Goal: Task Accomplishment & Management: Use online tool/utility

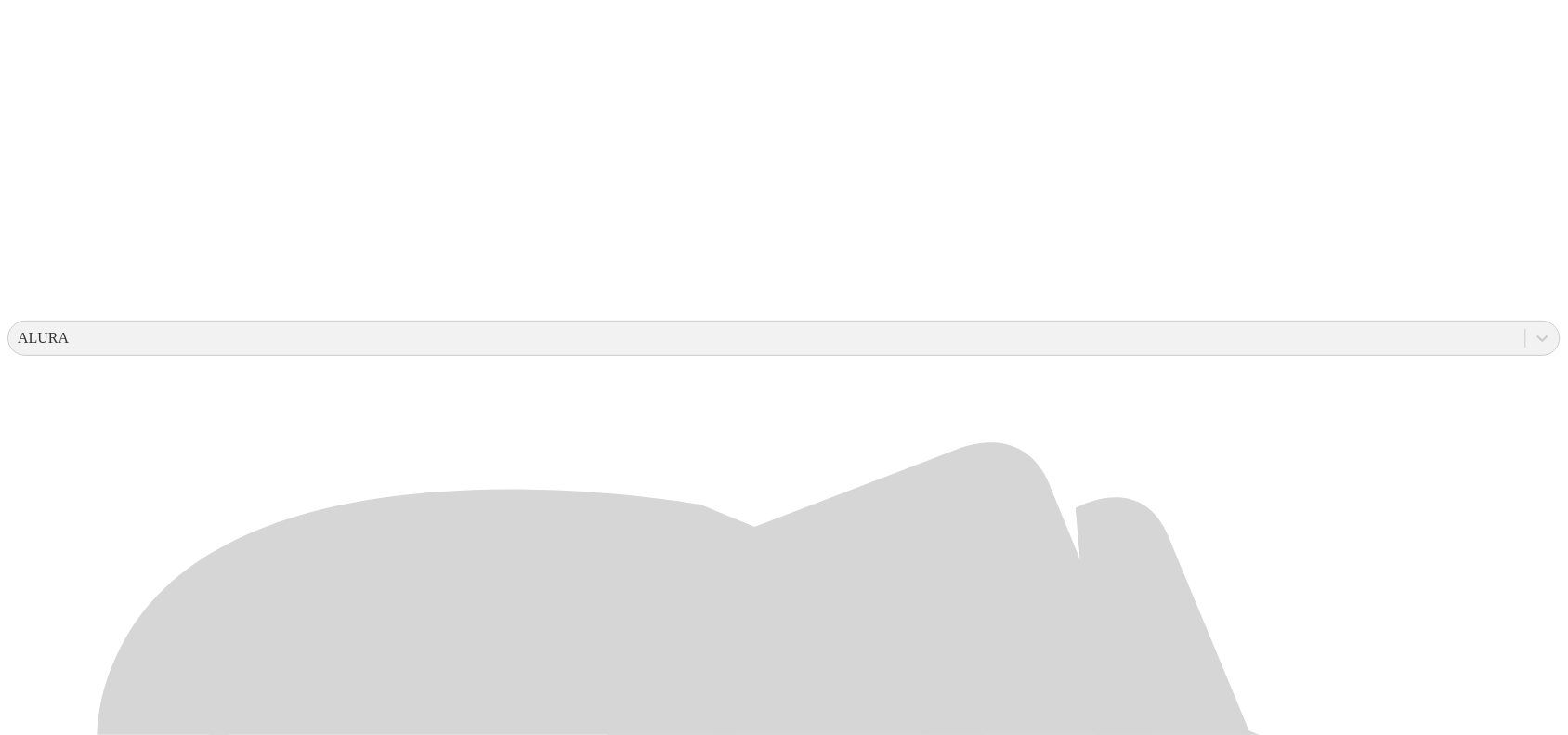
scroll to position [465, 0]
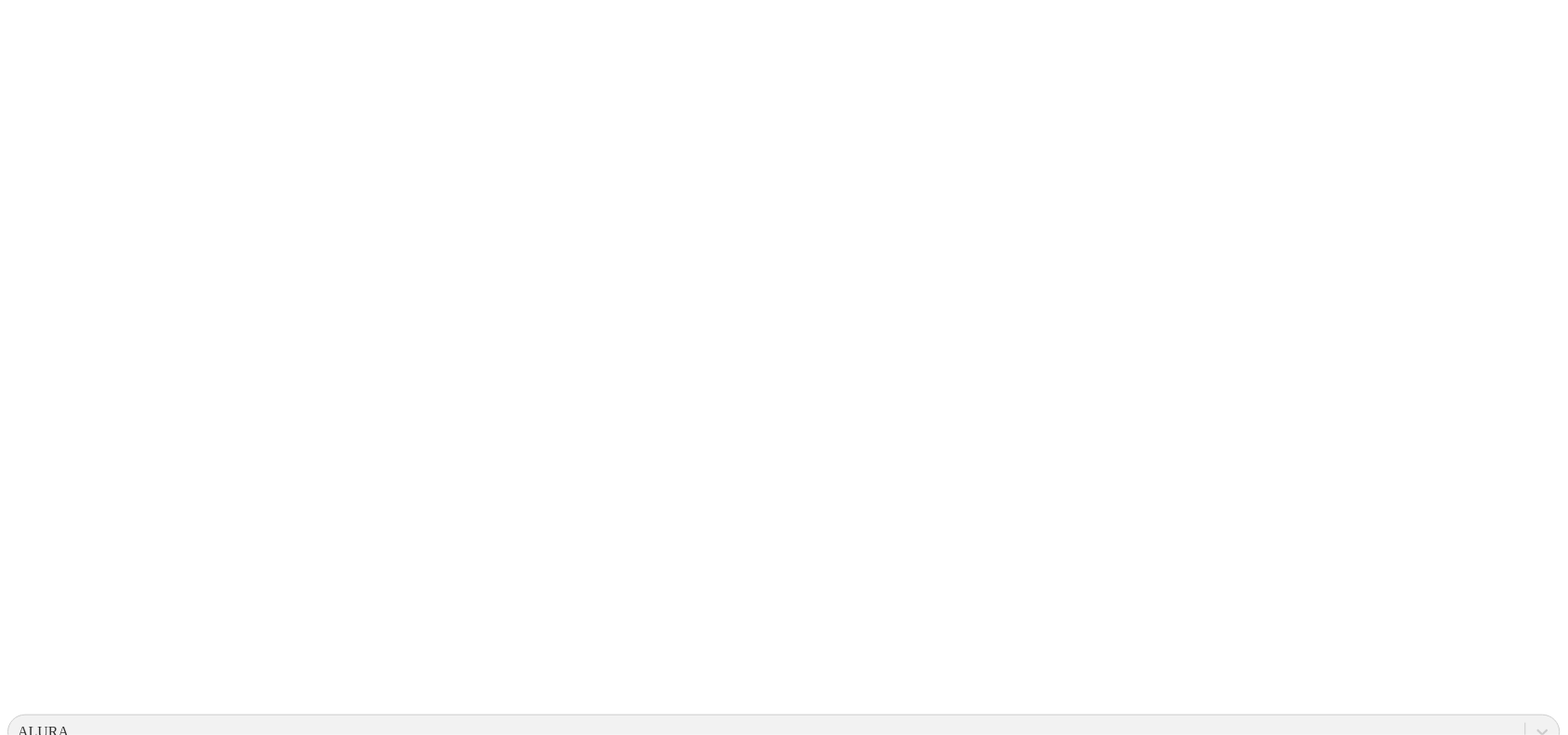
scroll to position [0, 0]
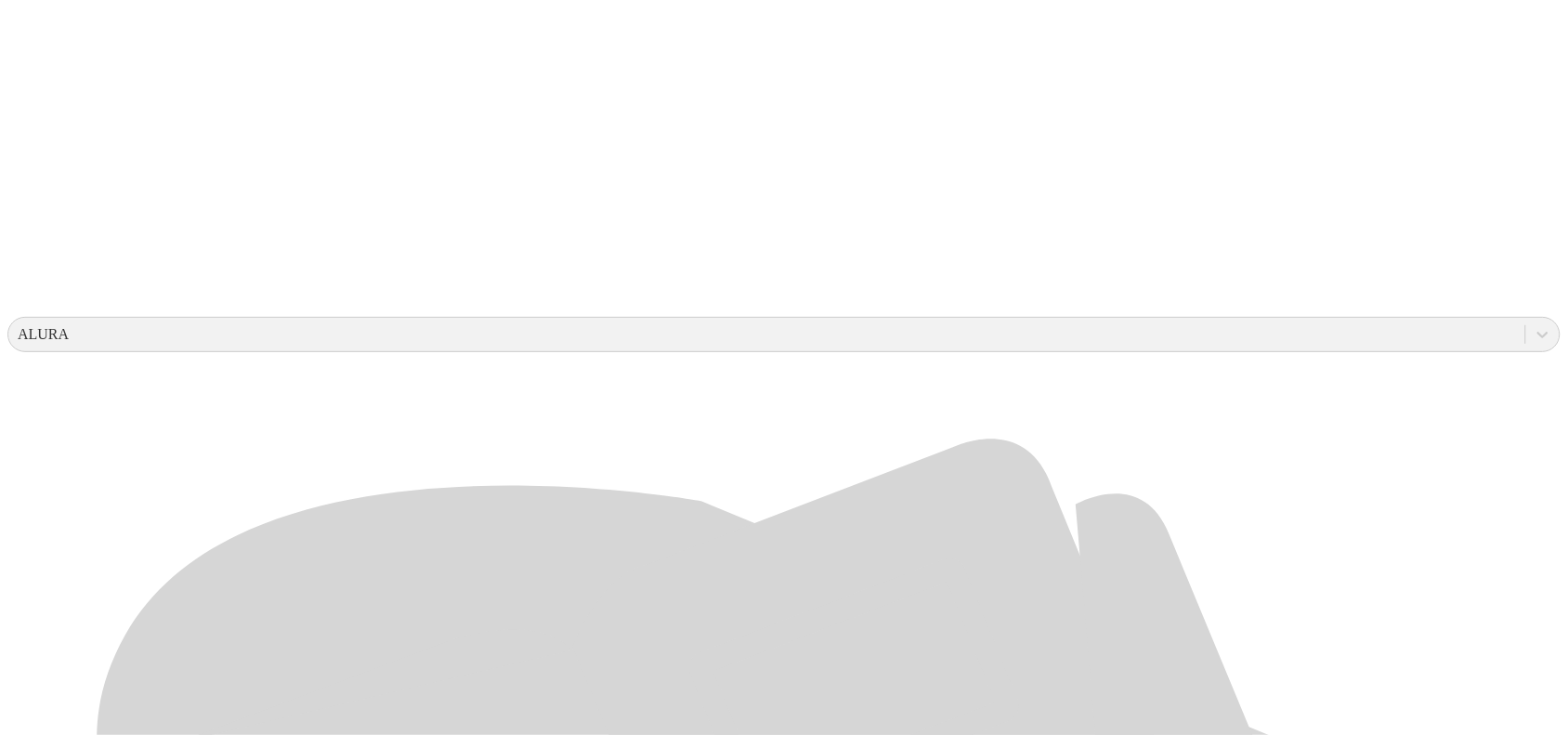
scroll to position [465, 0]
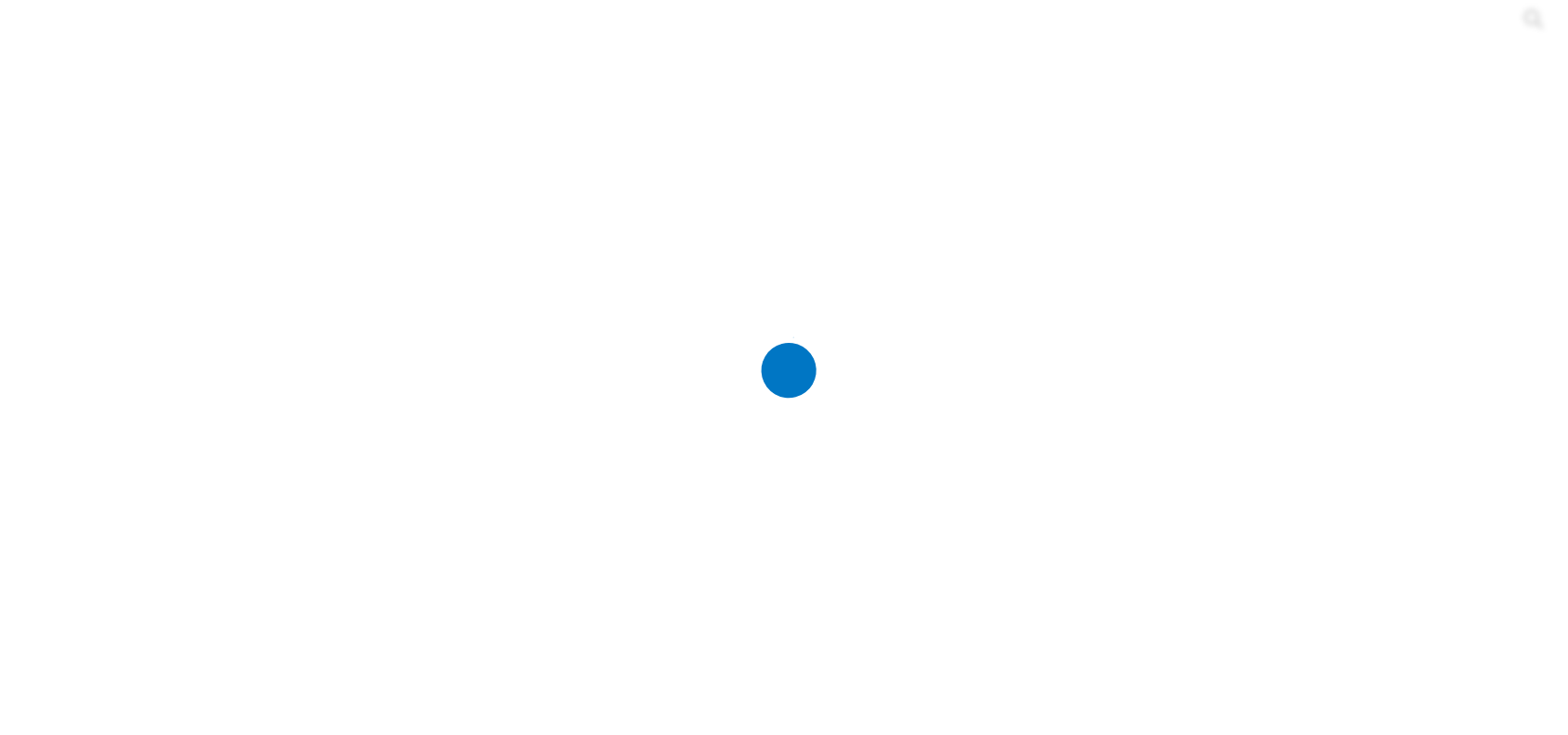
scroll to position [0, 0]
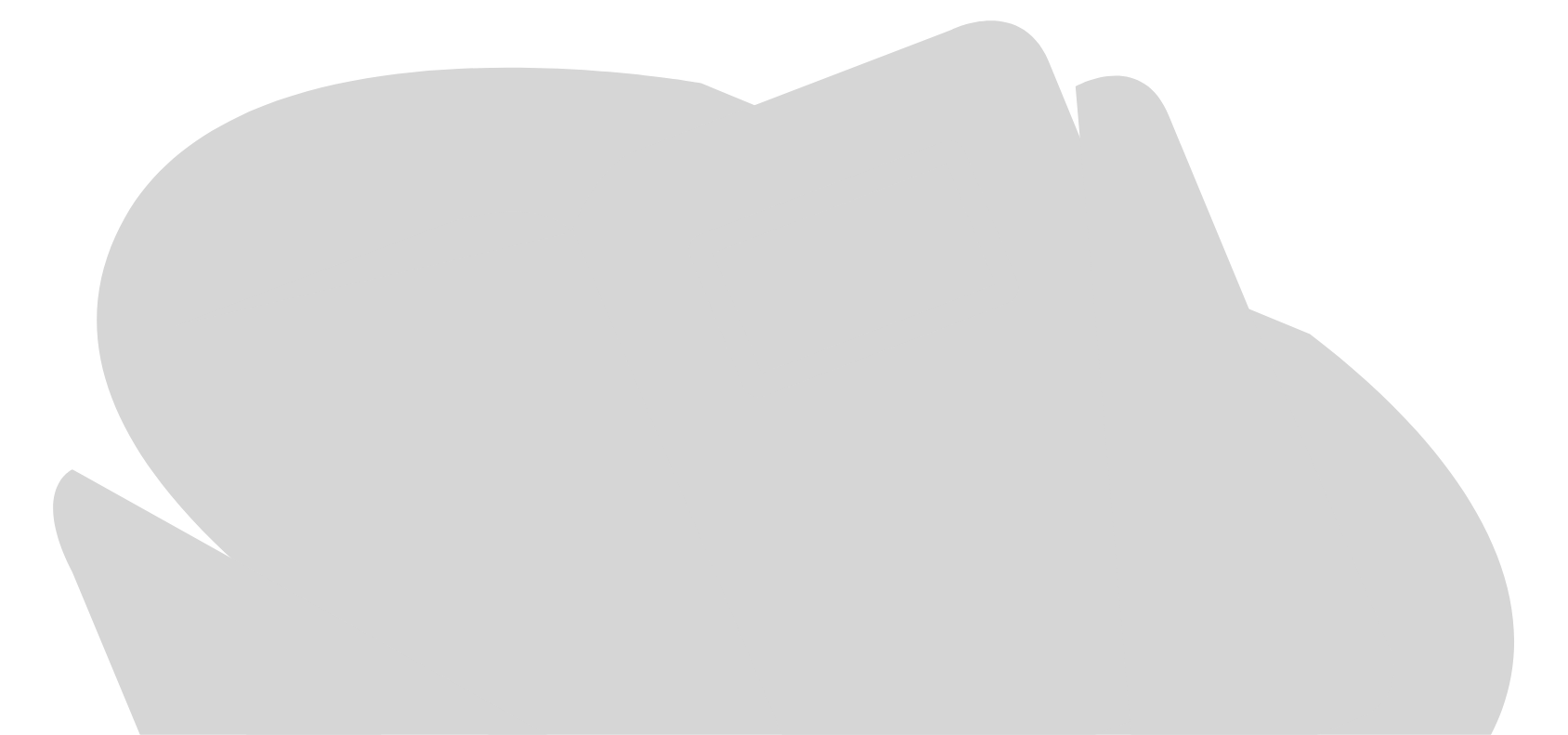
scroll to position [878, 0]
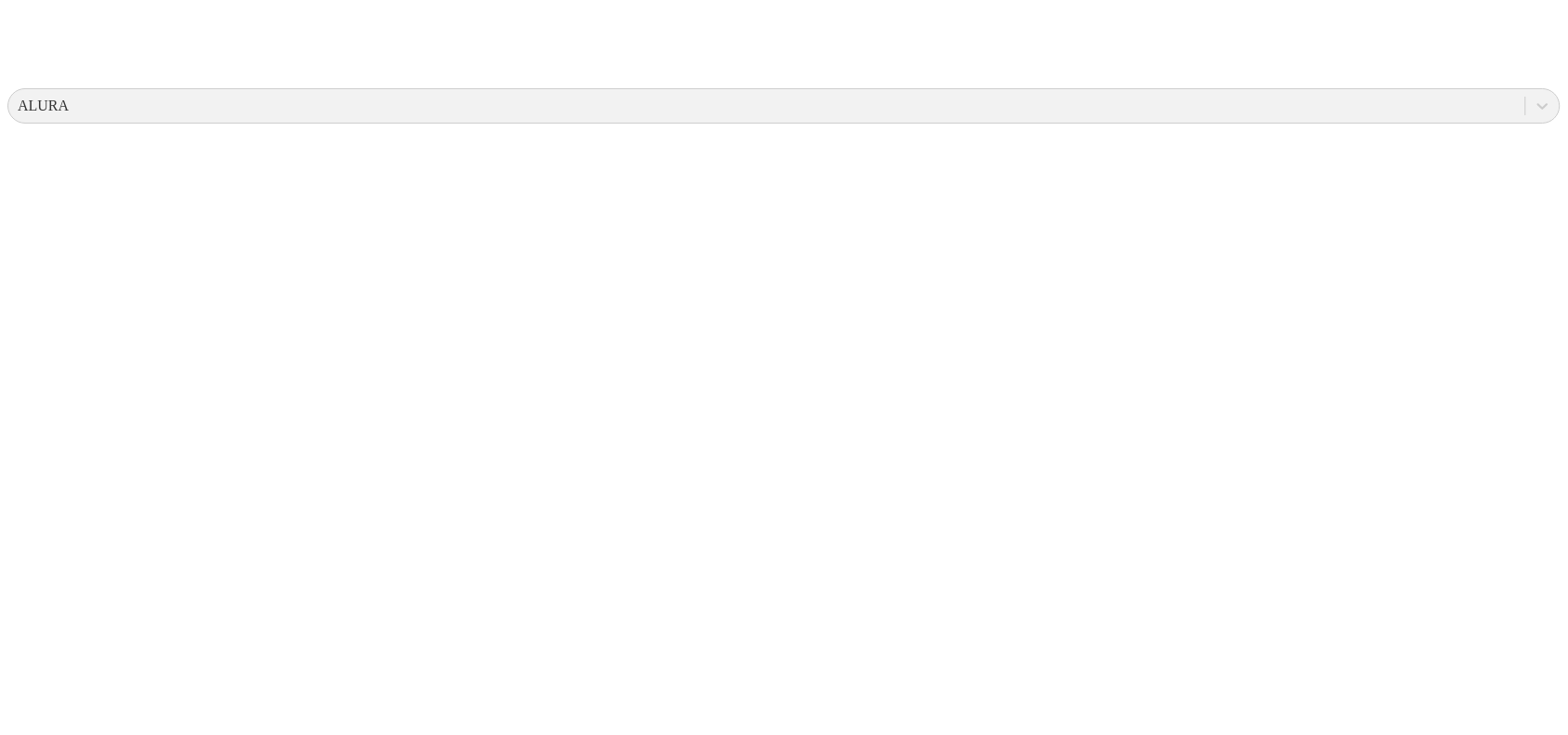
scroll to position [0, 0]
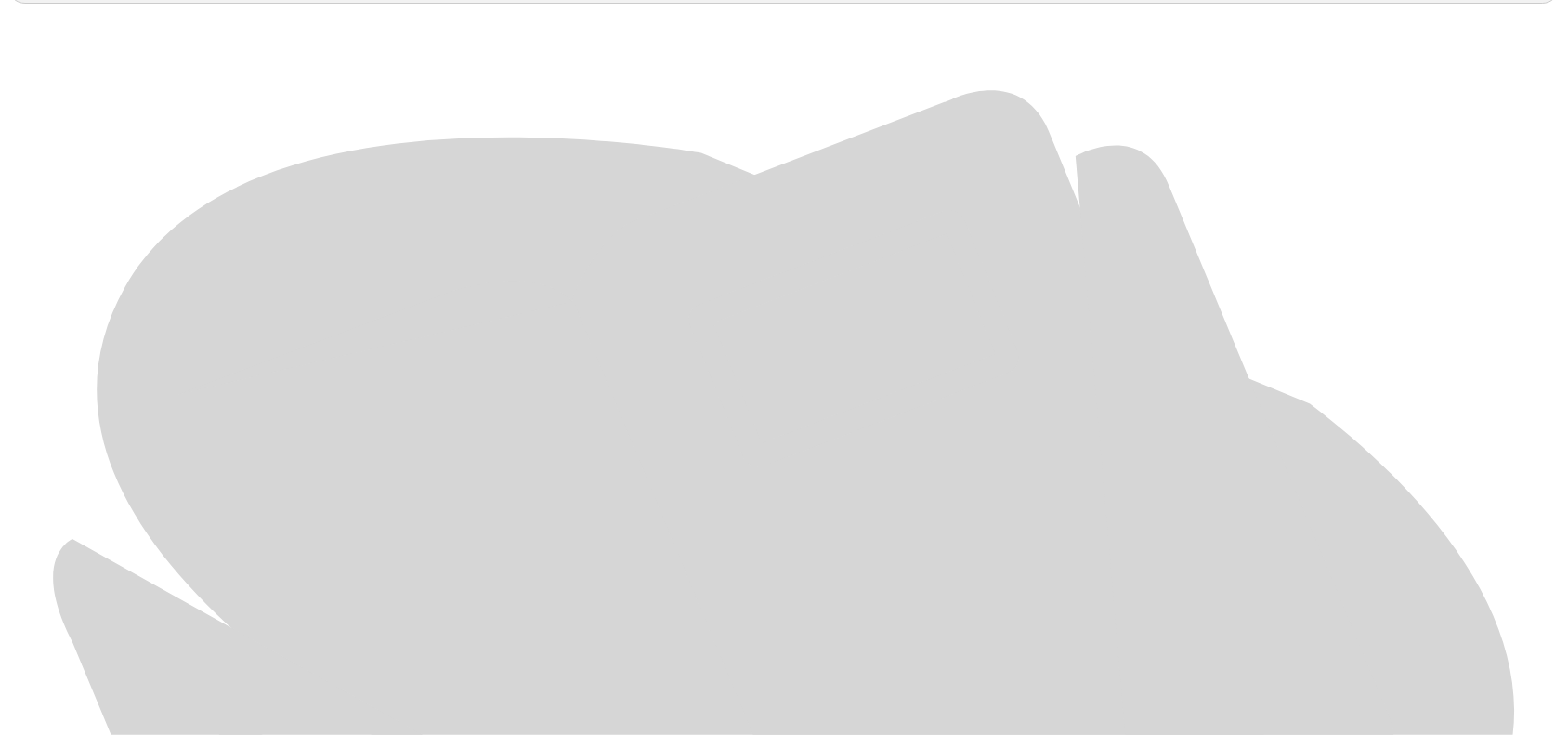
scroll to position [878, 0]
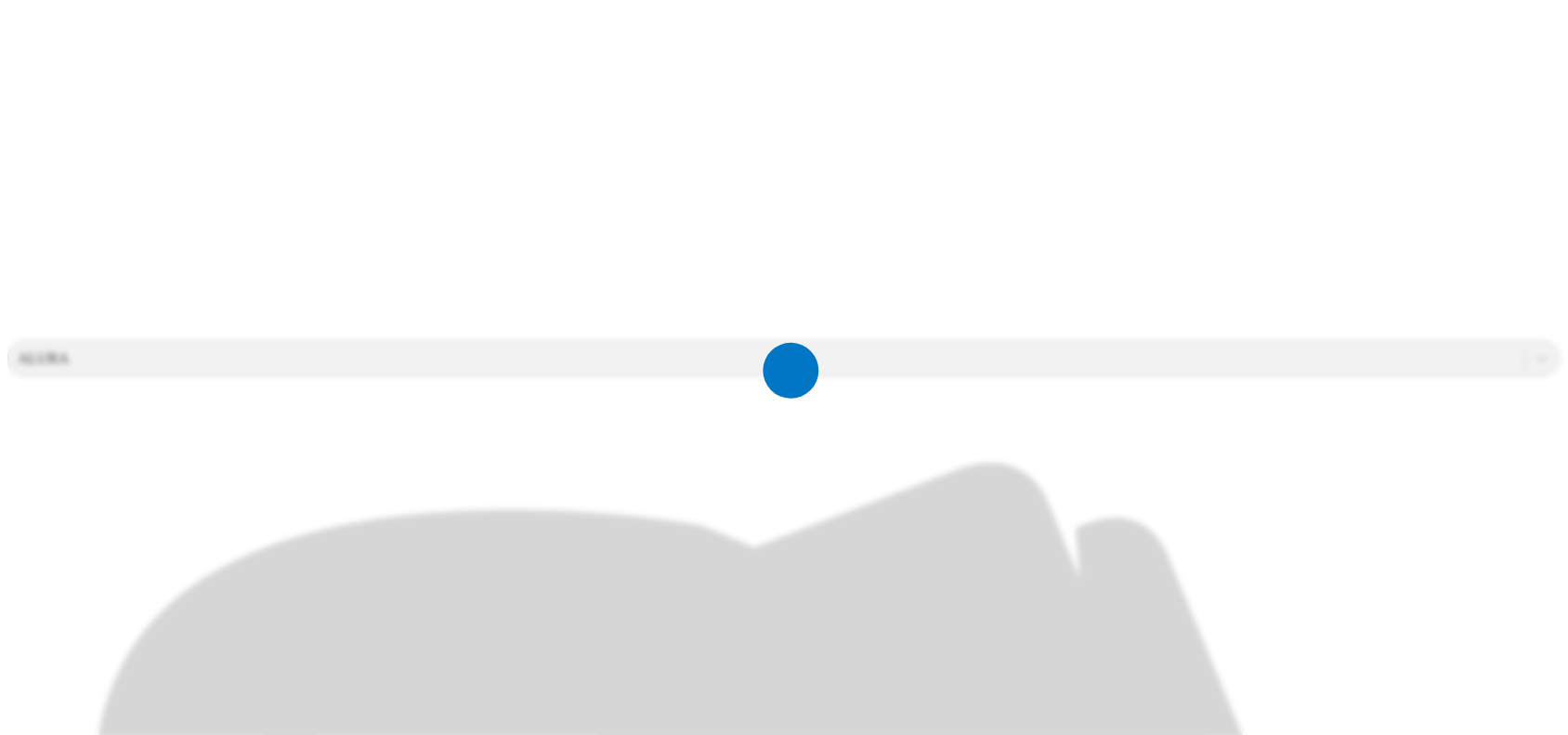
scroll to position [0, 0]
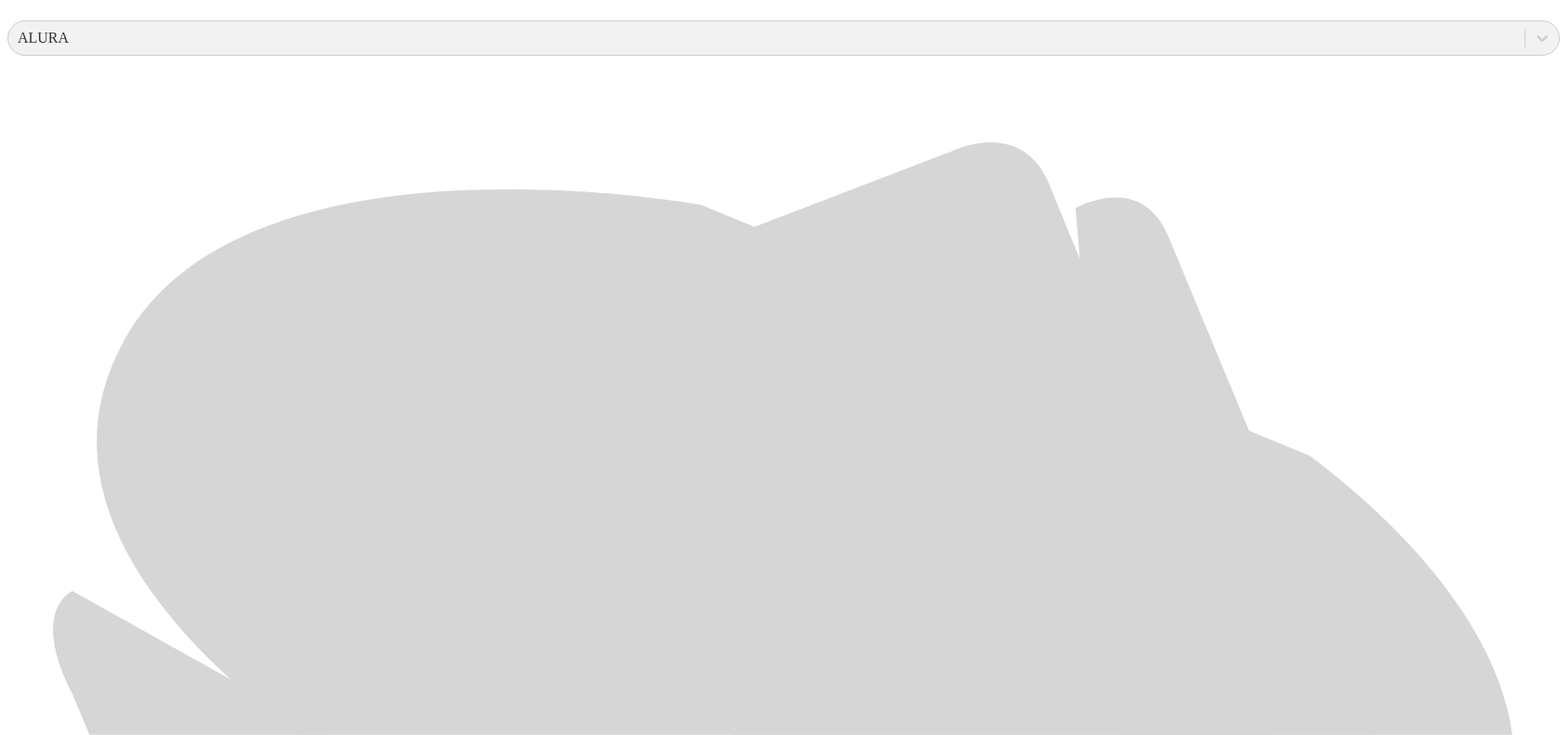
scroll to position [878, 0]
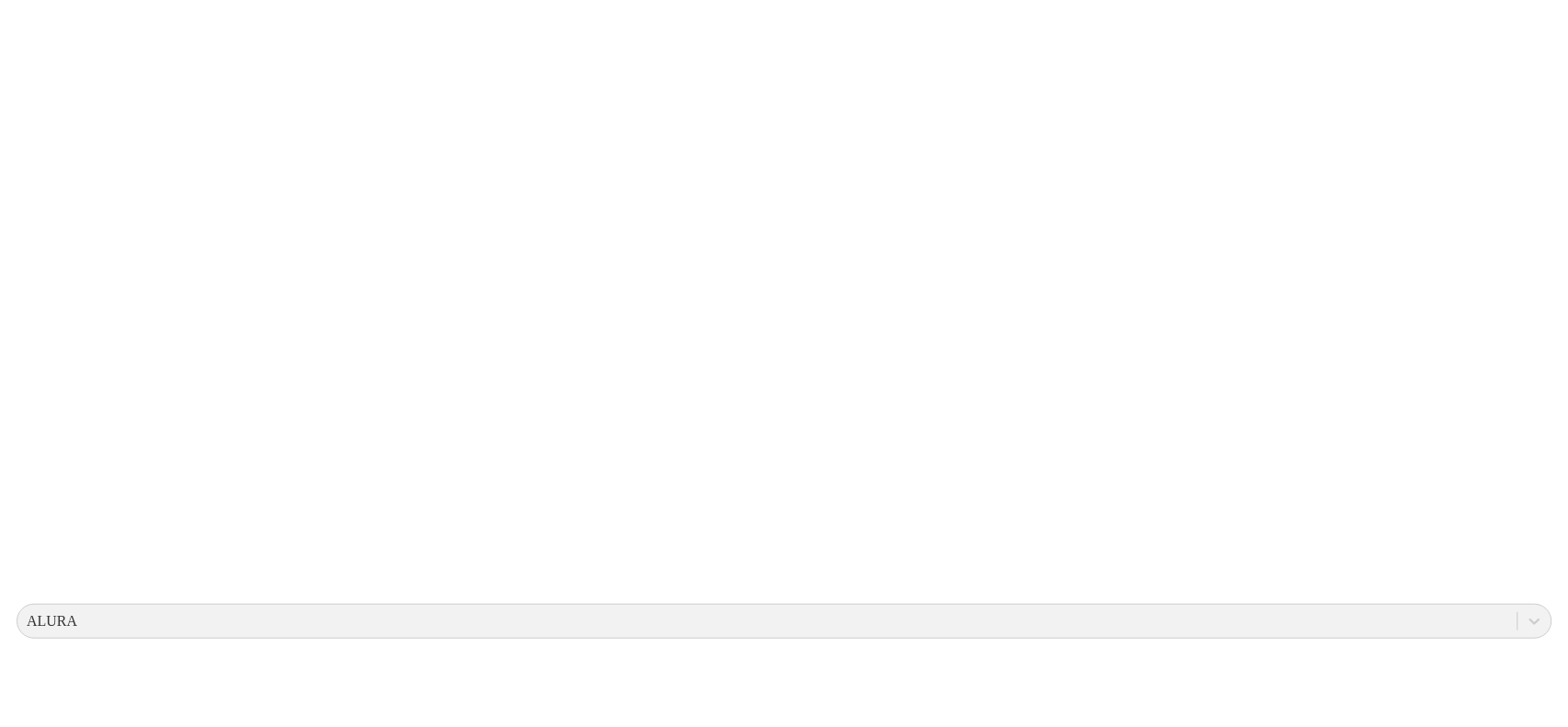
scroll to position [0, 0]
